Goal: Task Accomplishment & Management: Manage account settings

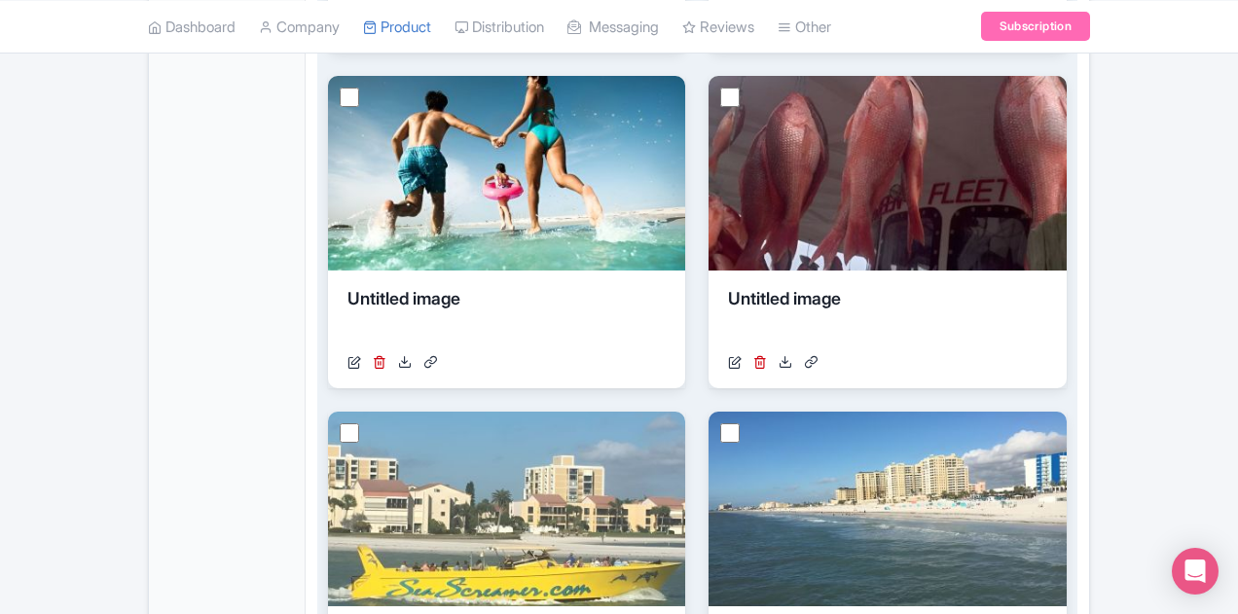
scroll to position [682, 0]
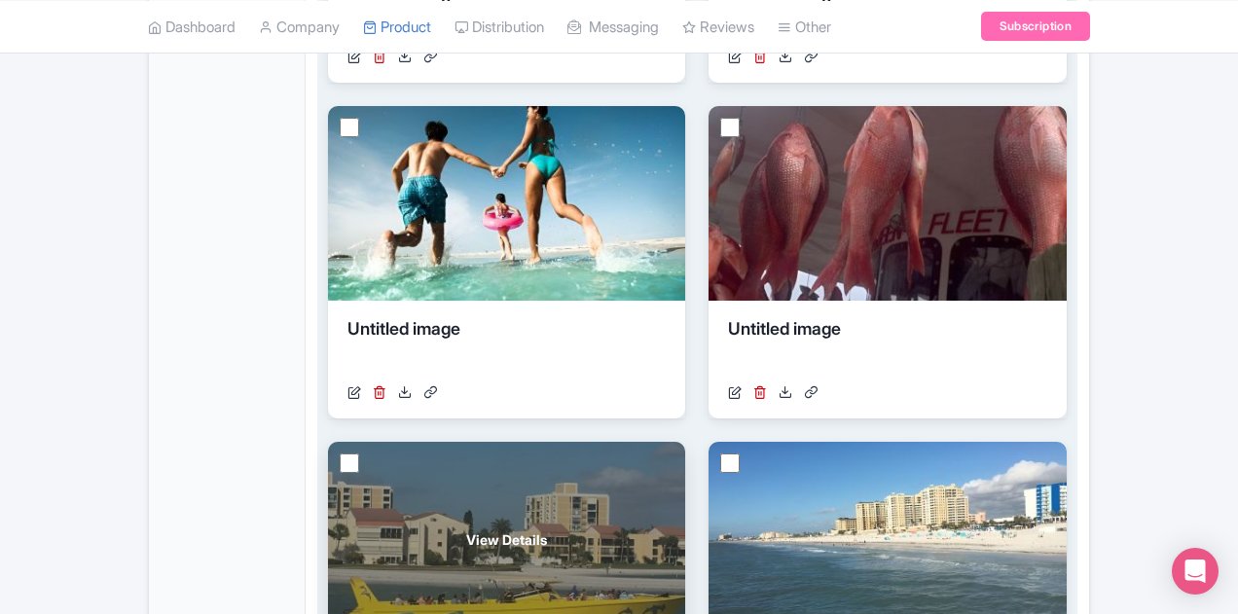
click at [685, 442] on div "View Details" at bounding box center [506, 539] width 357 height 195
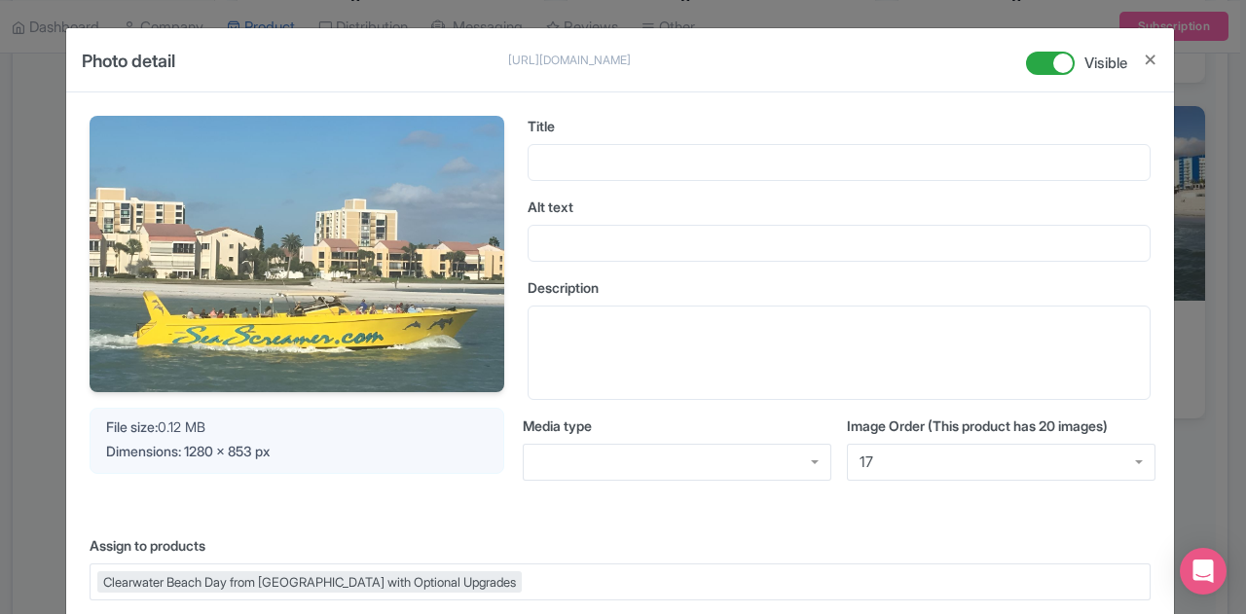
click at [1157, 53] on div "Photo detail [URL][DOMAIN_NAME] [URL][DOMAIN_NAME] Visible" at bounding box center [620, 60] width 1108 height 64
click at [1151, 57] on button "Close" at bounding box center [1151, 60] width 16 height 24
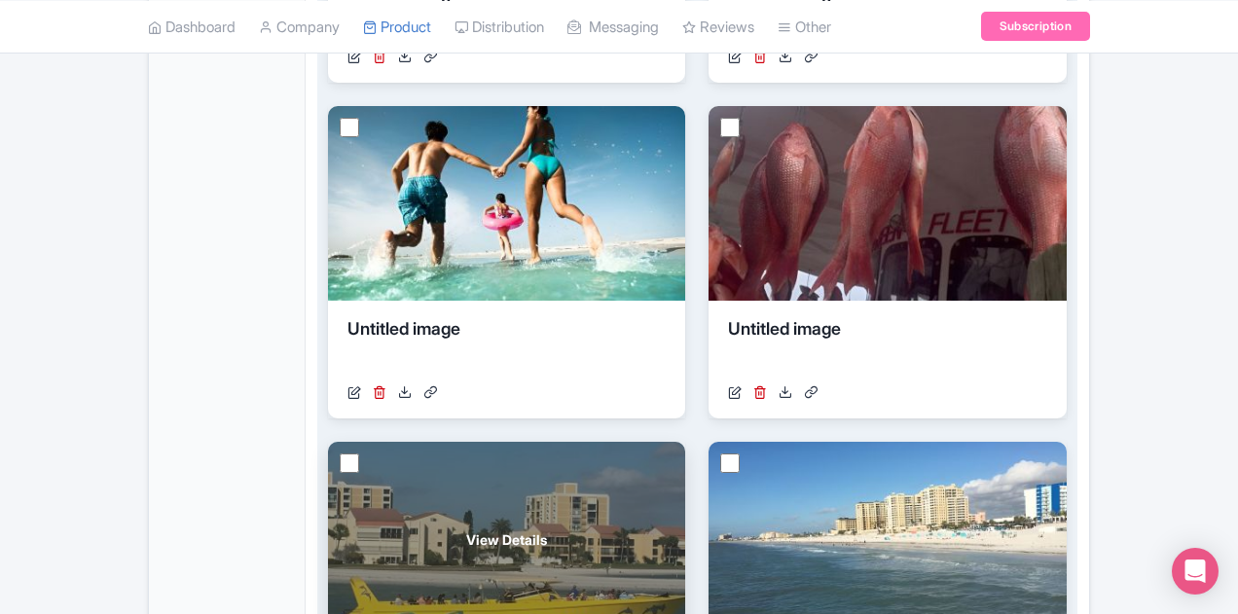
click at [547, 530] on span "View Details" at bounding box center [506, 540] width 81 height 20
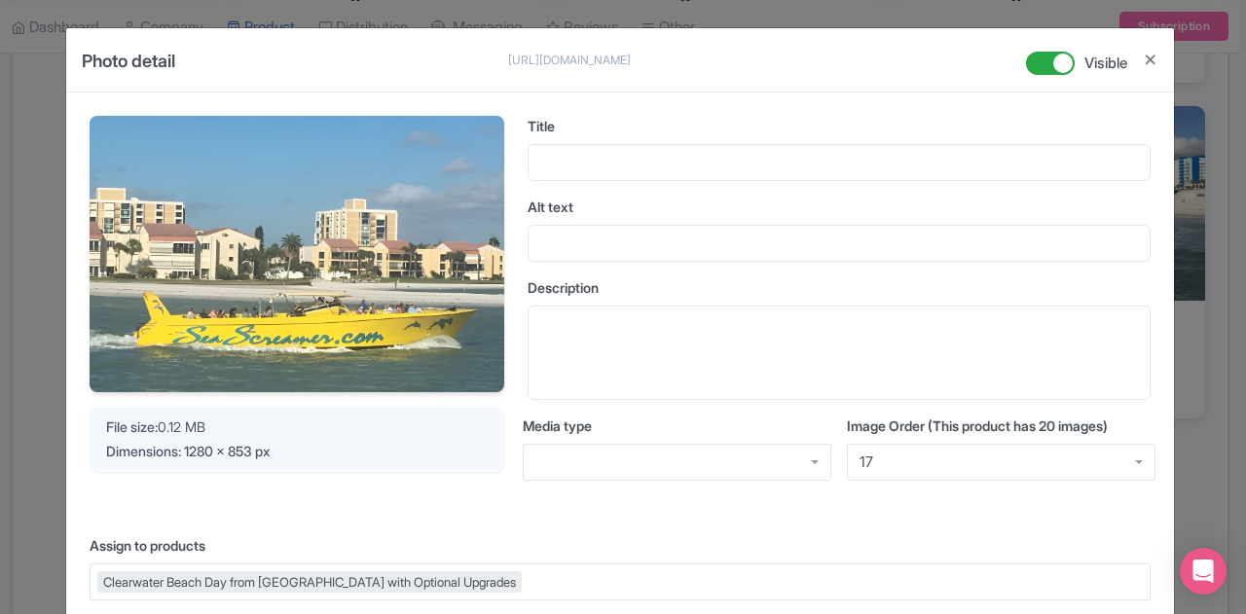
click at [720, 293] on label "Description" at bounding box center [839, 287] width 623 height 20
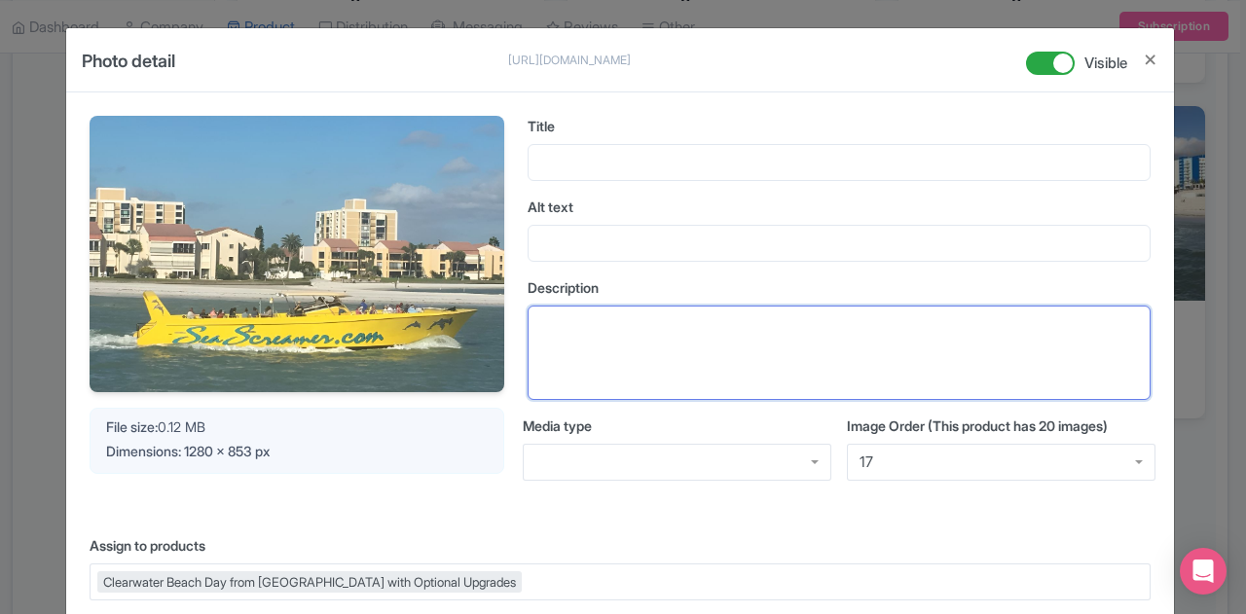
click at [720, 306] on textarea "Description" at bounding box center [839, 353] width 623 height 94
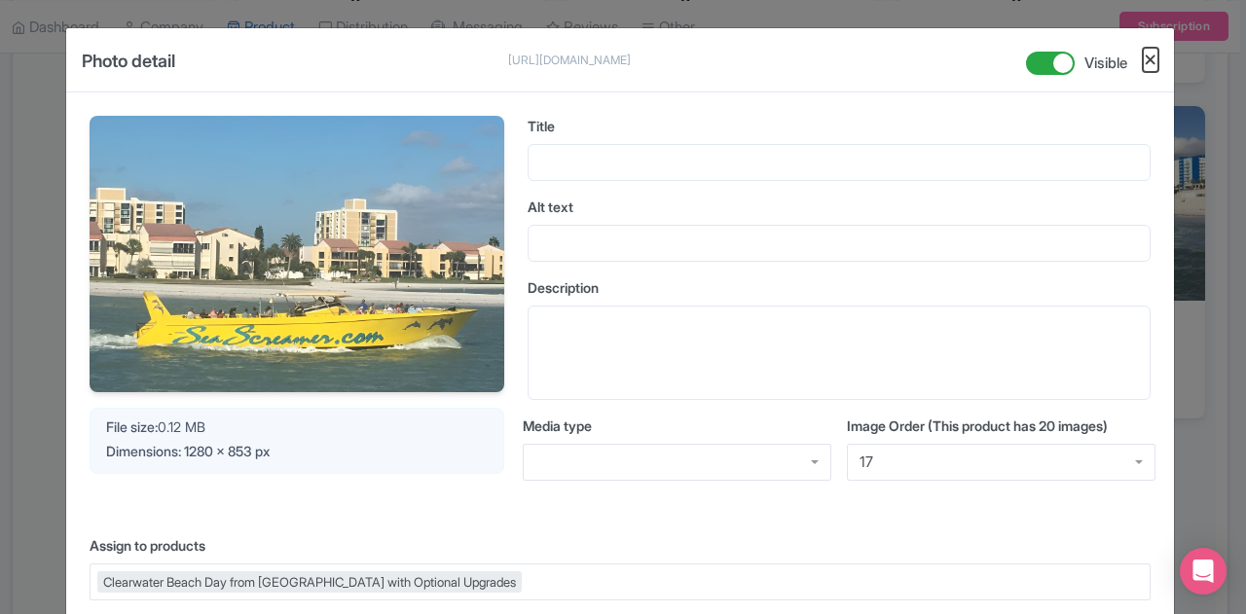
click at [1153, 55] on button "Close" at bounding box center [1151, 60] width 16 height 24
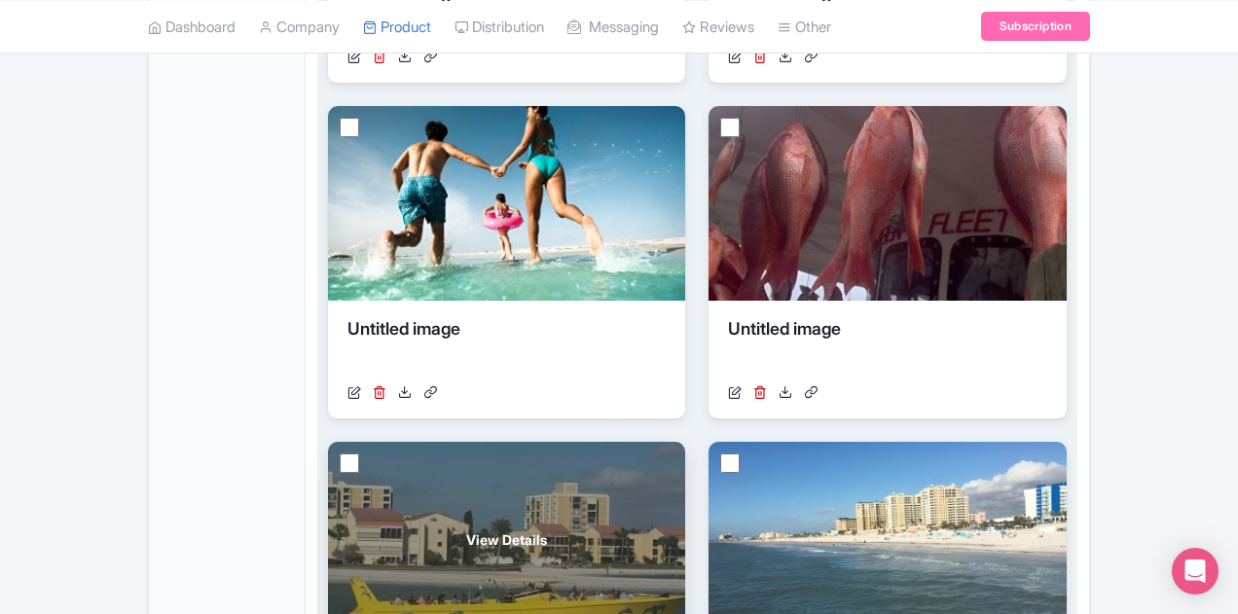
click at [685, 442] on div "View Details" at bounding box center [506, 539] width 357 height 195
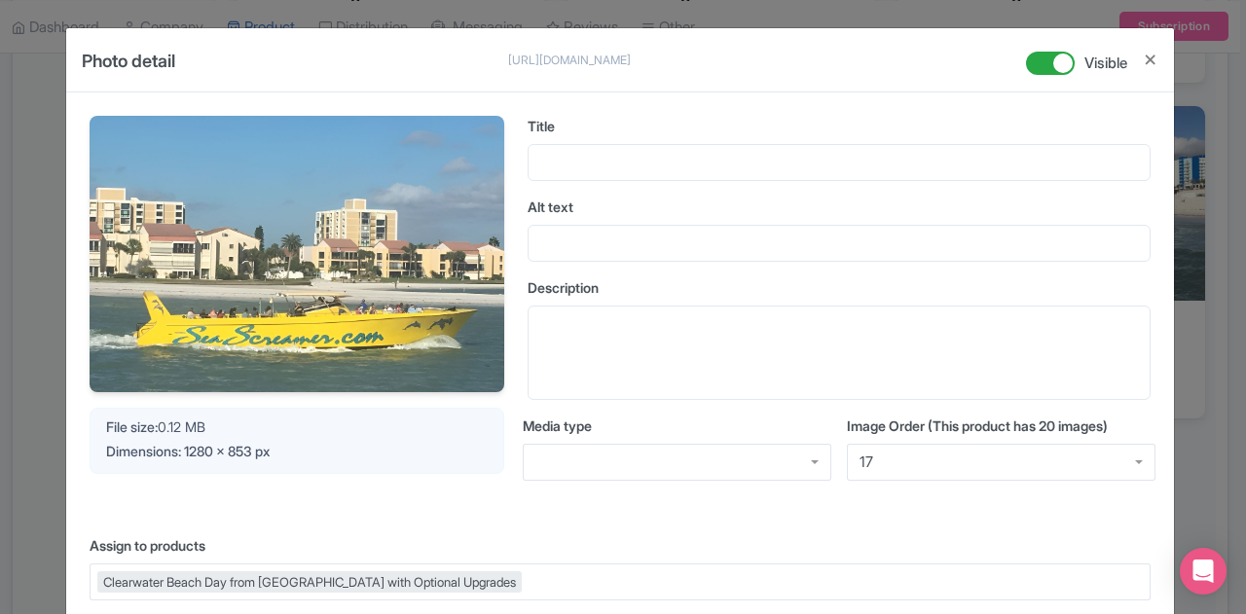
click at [393, 284] on img at bounding box center [297, 254] width 415 height 277
click at [1166, 67] on div "Photo detail [URL][DOMAIN_NAME] [URL][DOMAIN_NAME] Visible" at bounding box center [620, 60] width 1108 height 64
click at [1160, 65] on div "Photo detail [URL][DOMAIN_NAME] [URL][DOMAIN_NAME] Visible" at bounding box center [620, 60] width 1108 height 64
click at [1153, 58] on div "Photo detail [URL][DOMAIN_NAME] [URL][DOMAIN_NAME] Visible" at bounding box center [620, 60] width 1108 height 64
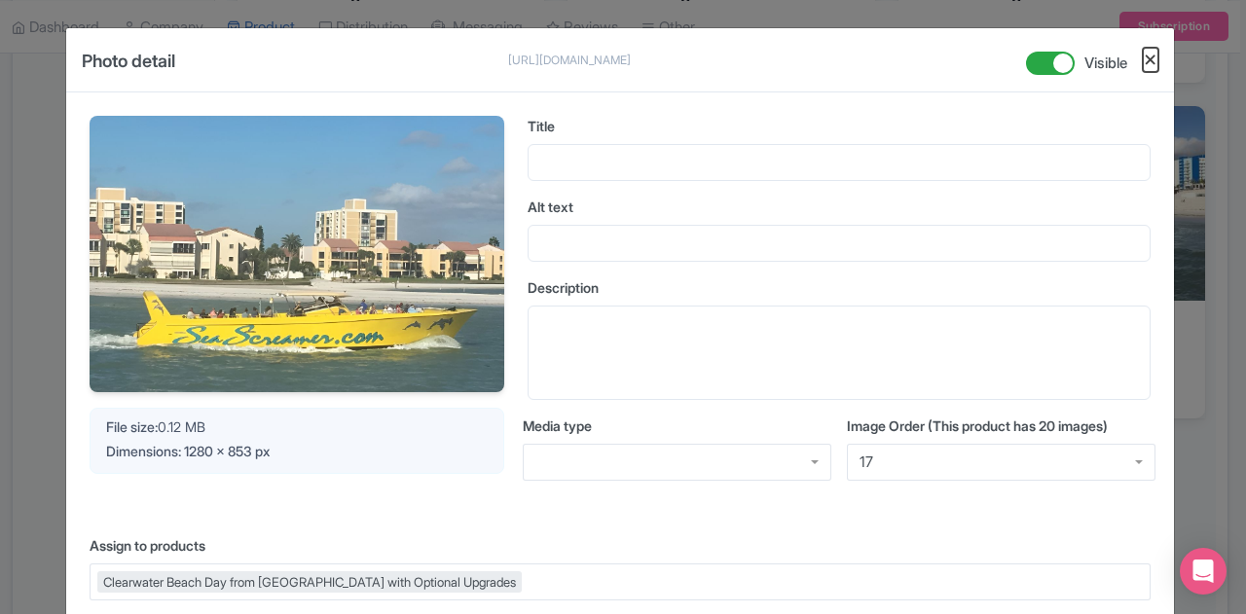
click at [1148, 59] on button "Close" at bounding box center [1151, 60] width 16 height 24
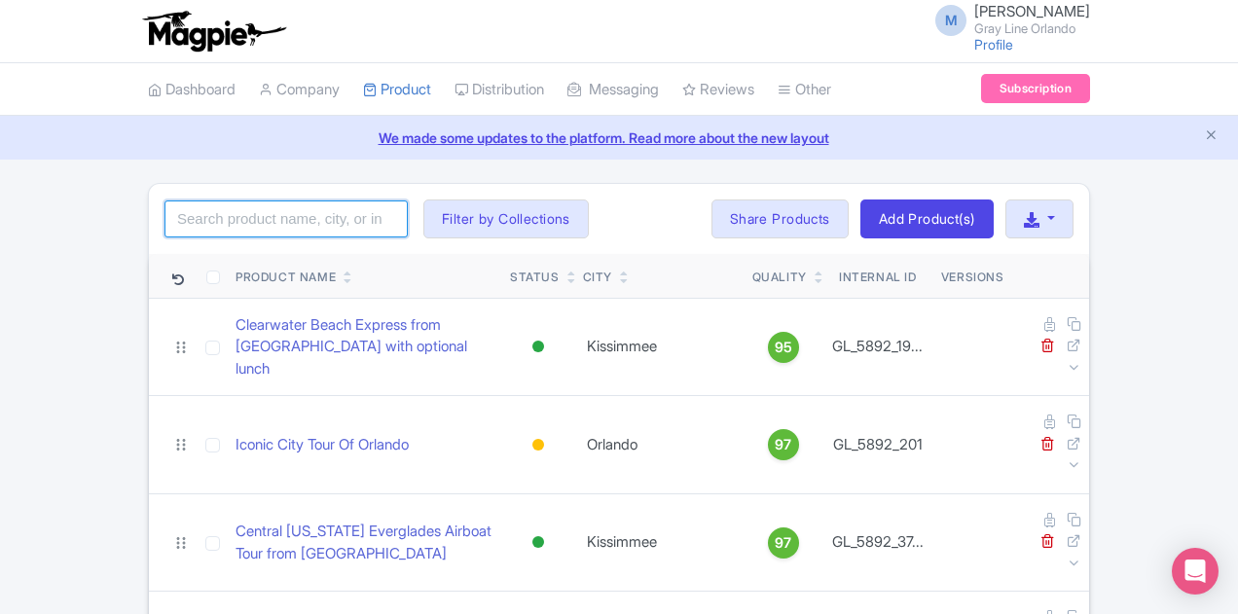
click at [165, 227] on input "search" at bounding box center [286, 219] width 243 height 37
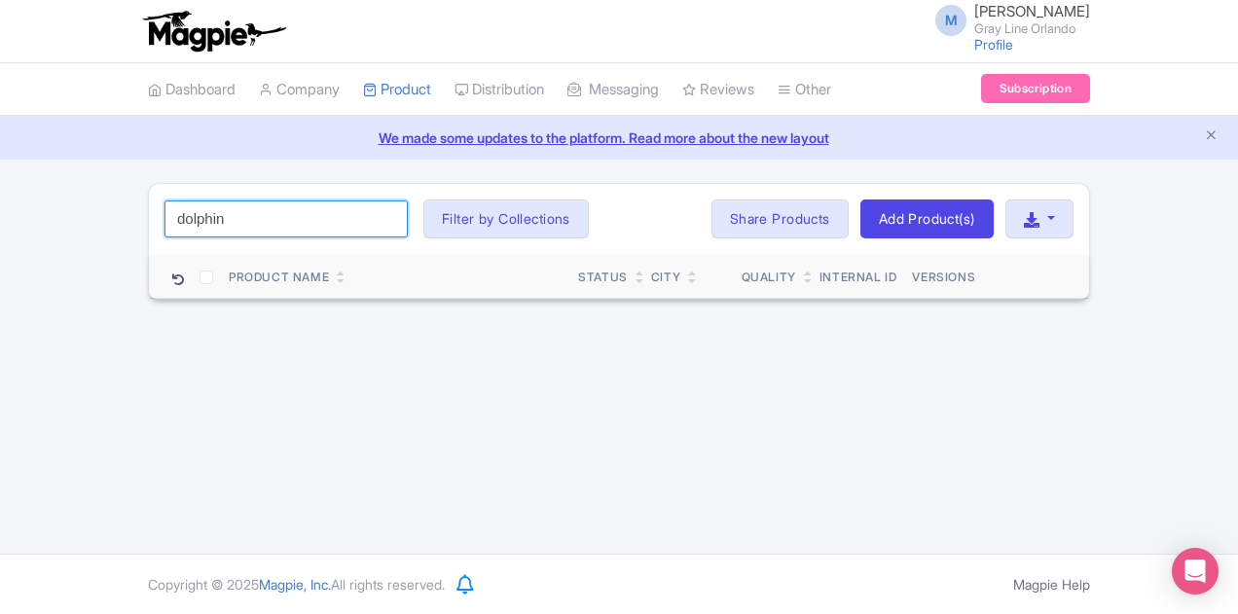
type input "dolphin"
click button "Search" at bounding box center [0, 0] width 0 height 0
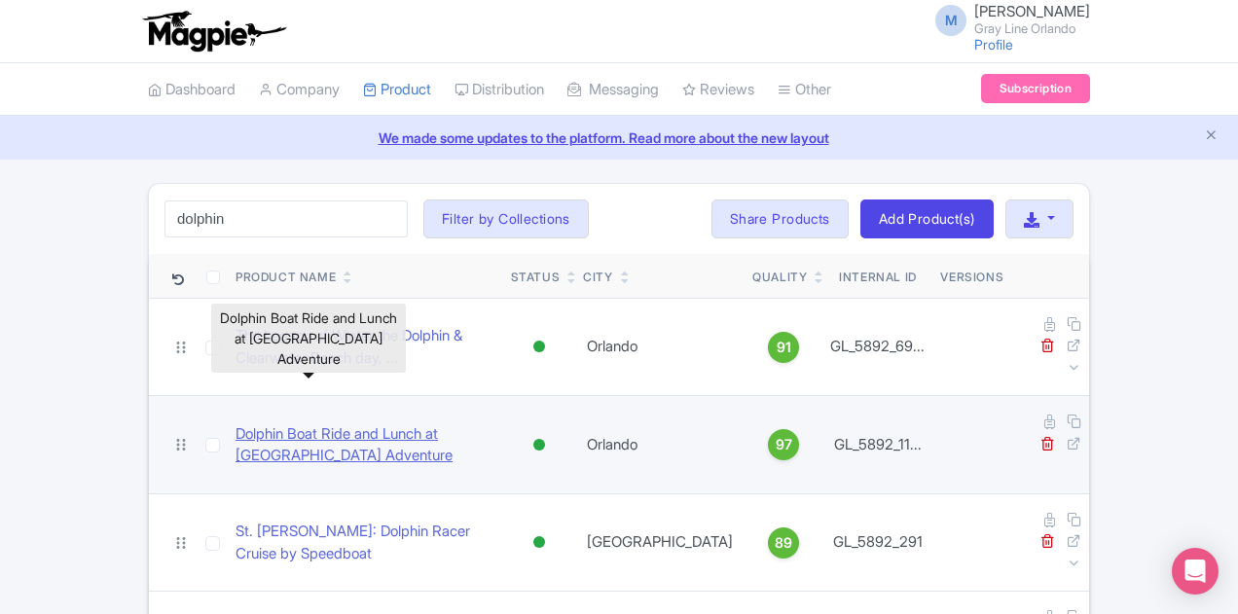
click at [370, 424] on link "Dolphin Boat Ride and Lunch at Clearwater Beach Adventure" at bounding box center [366, 446] width 260 height 44
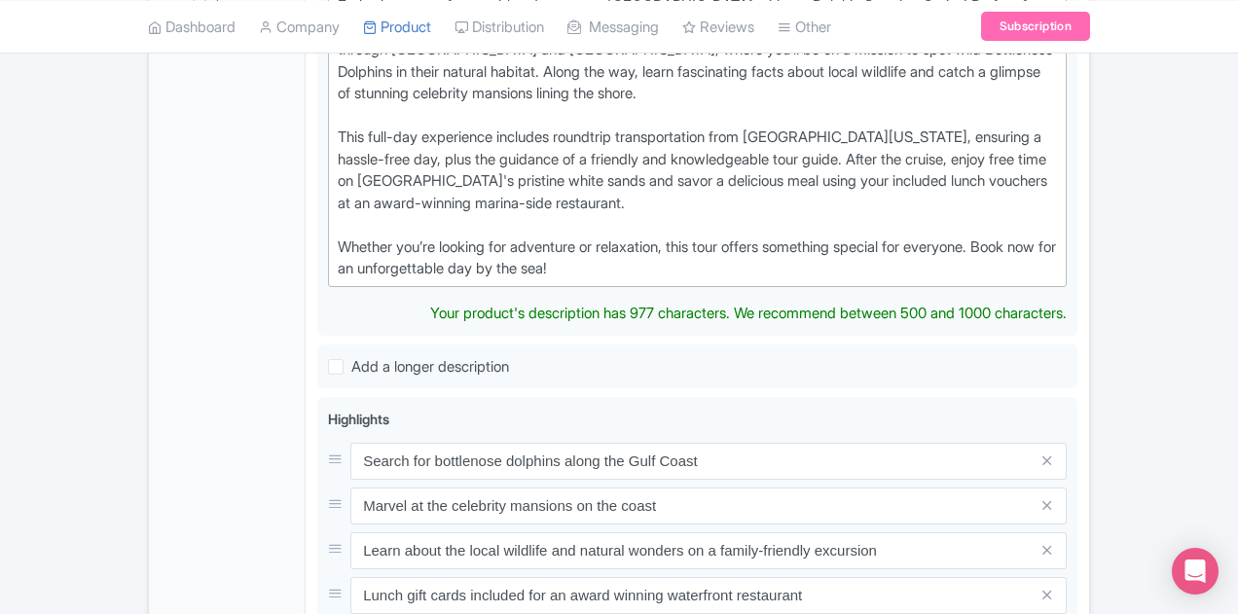
scroll to position [206, 0]
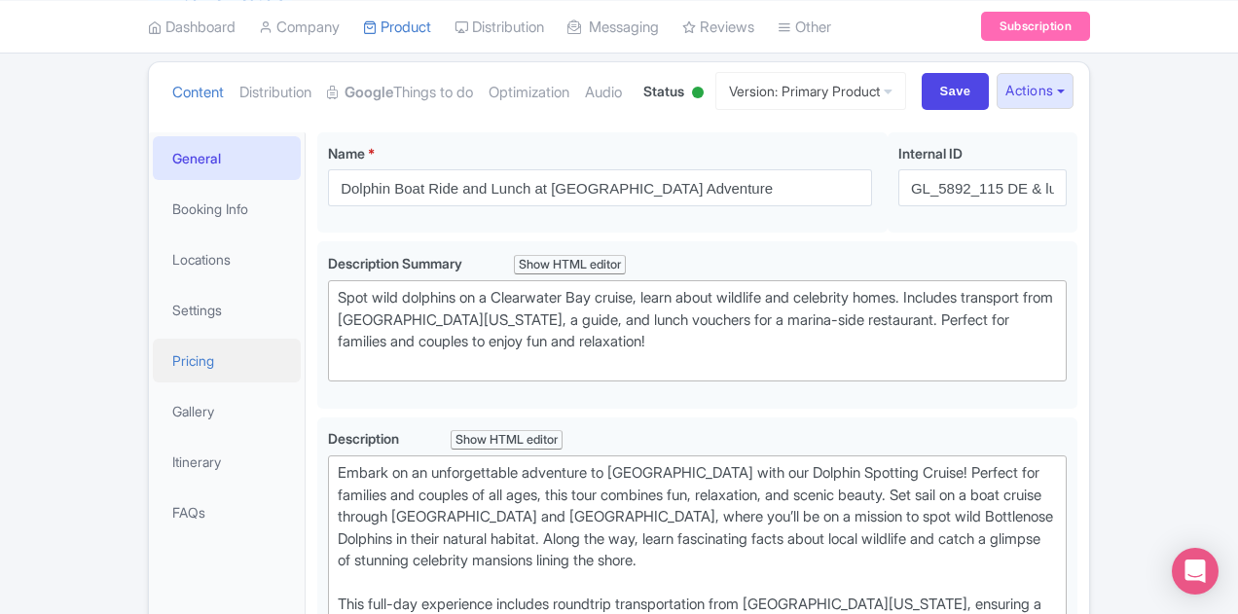
click at [153, 362] on link "Pricing" at bounding box center [227, 361] width 148 height 44
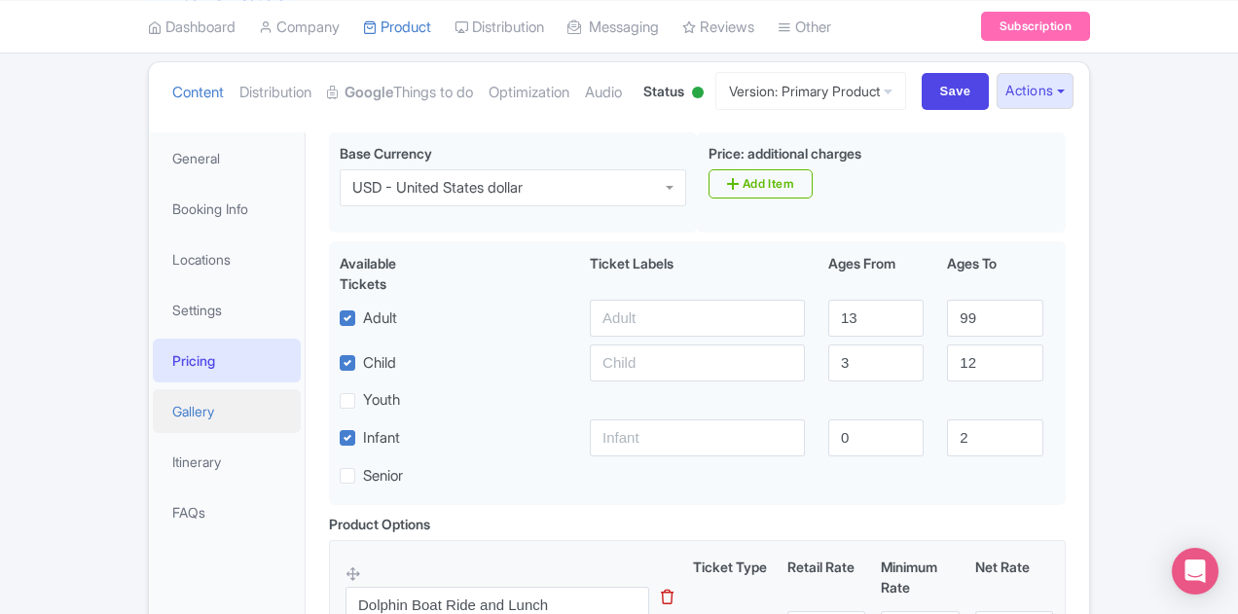
click at [153, 424] on link "Gallery" at bounding box center [227, 411] width 148 height 44
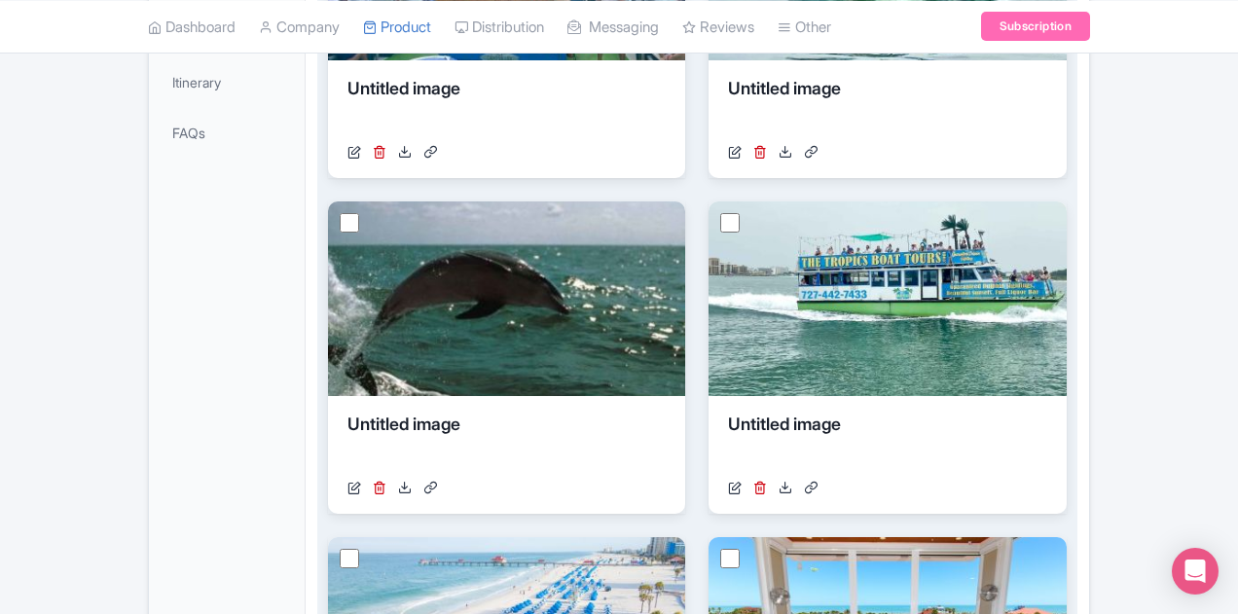
scroll to position [584, 0]
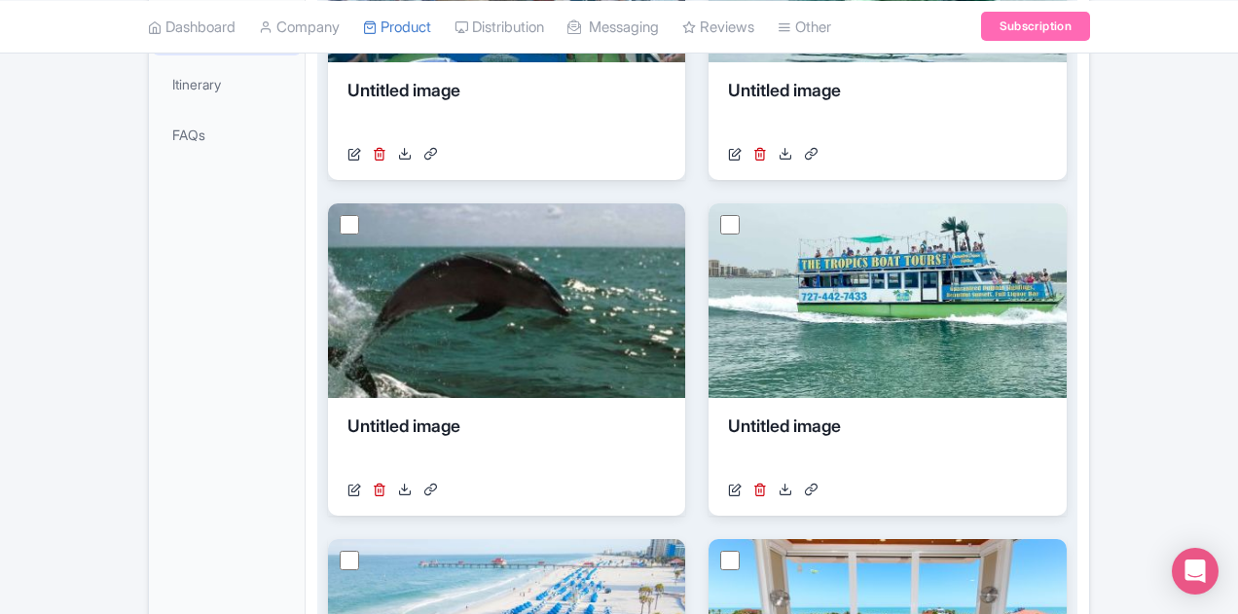
drag, startPoint x: 1041, startPoint y: 407, endPoint x: 1023, endPoint y: 547, distance: 141.3
click at [1023, 550] on div "View Details Untitled image https://cdn.getyourguide.com/img/tour/614cddf609f9c…" at bounding box center [697, 537] width 739 height 1339
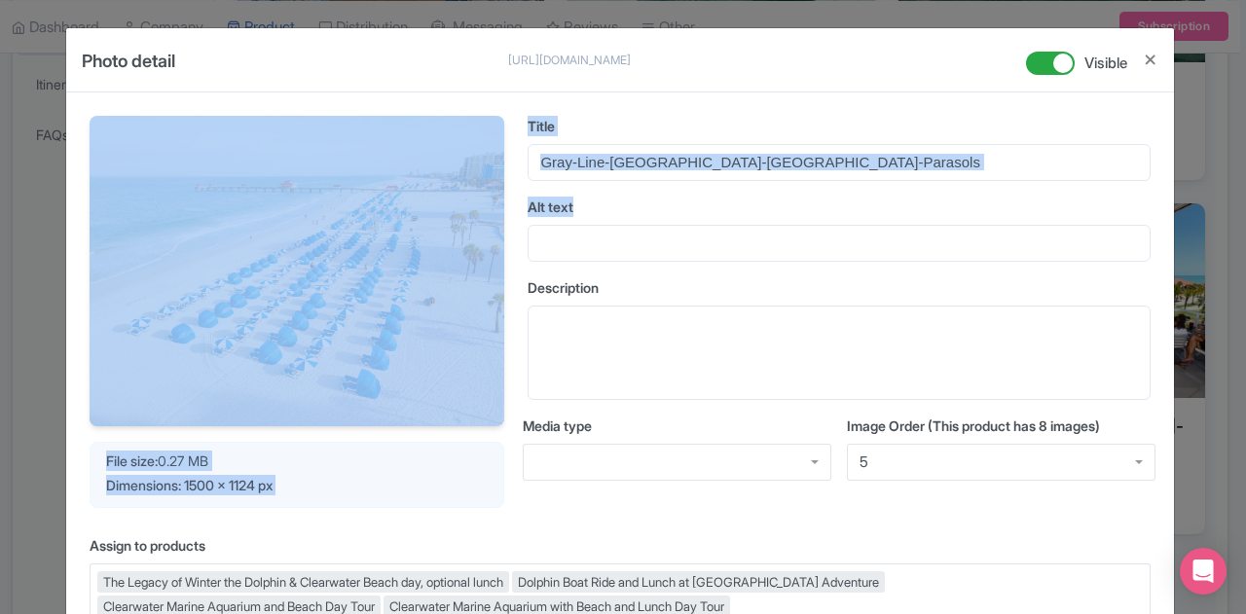
click at [511, 300] on div "Your Image is being upscaled File size: 0.27 MB Dimensions: 1500 x 1124 px Titl…" at bounding box center [620, 314] width 1061 height 396
drag, startPoint x: 460, startPoint y: 305, endPoint x: 314, endPoint y: 352, distance: 153.6
click at [314, 353] on img at bounding box center [297, 272] width 415 height 312
click at [318, 313] on img at bounding box center [297, 272] width 415 height 312
drag, startPoint x: 318, startPoint y: 309, endPoint x: 426, endPoint y: 490, distance: 210.9
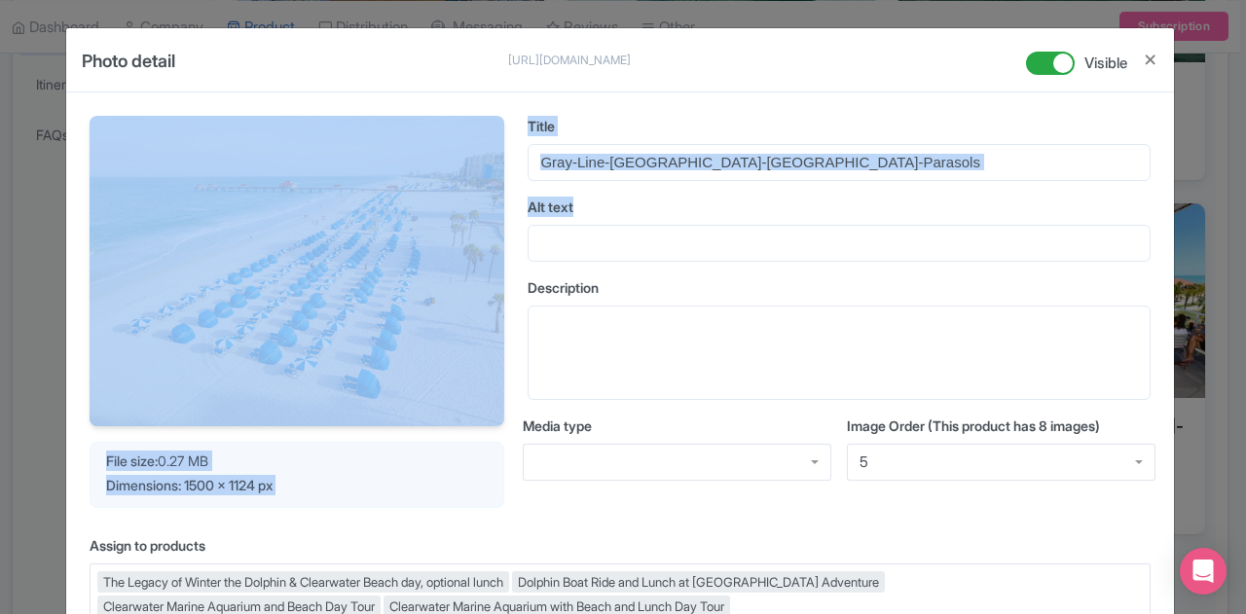
click at [425, 487] on div "Dimensions: 1500 x 1124 px" at bounding box center [297, 485] width 382 height 20
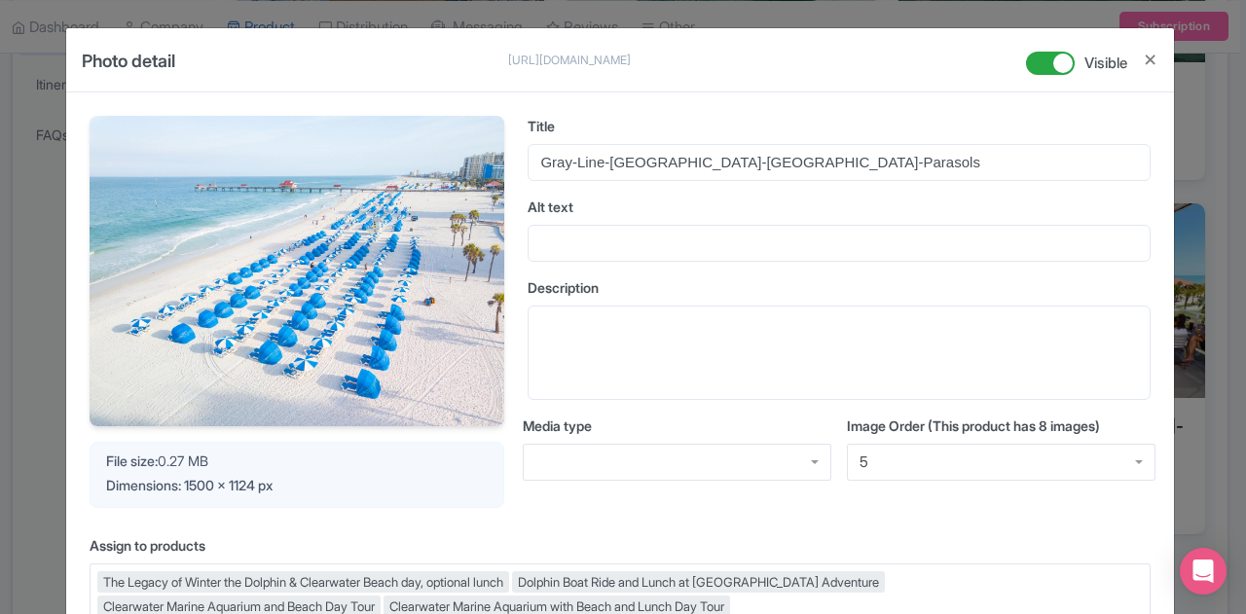
click at [452, 536] on label "Assign to products" at bounding box center [620, 546] width 1061 height 20
click at [733, 598] on input "Assign to products" at bounding box center [735, 607] width 4 height 18
click at [1137, 67] on div at bounding box center [1142, 68] width 31 height 48
click at [1144, 61] on button "Close" at bounding box center [1151, 60] width 16 height 24
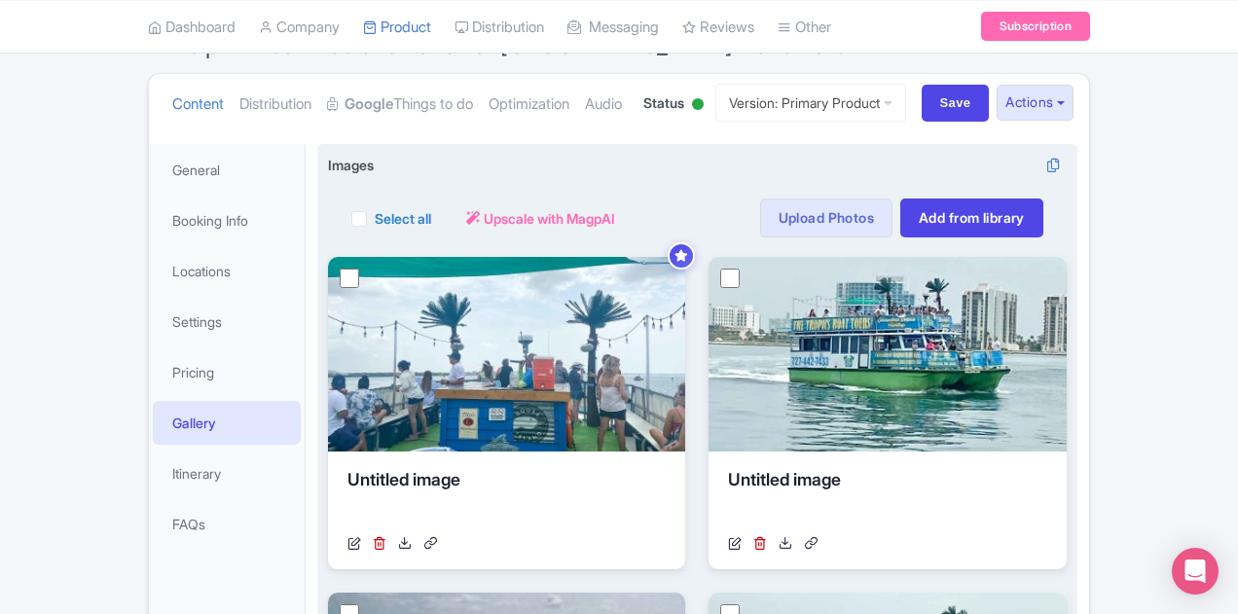
scroll to position [487, 0]
